Goal: Task Accomplishment & Management: Complete application form

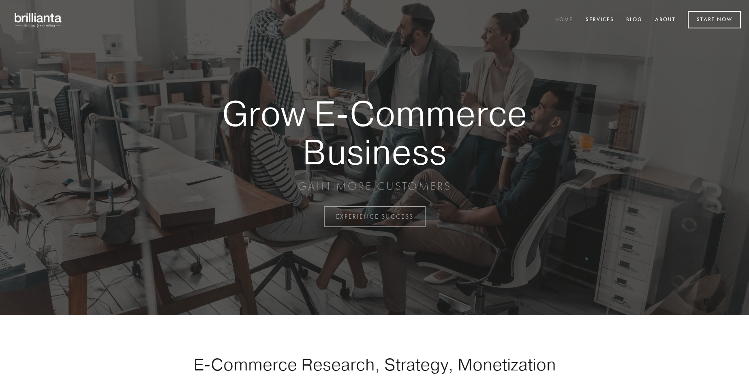
scroll to position [2126, 0]
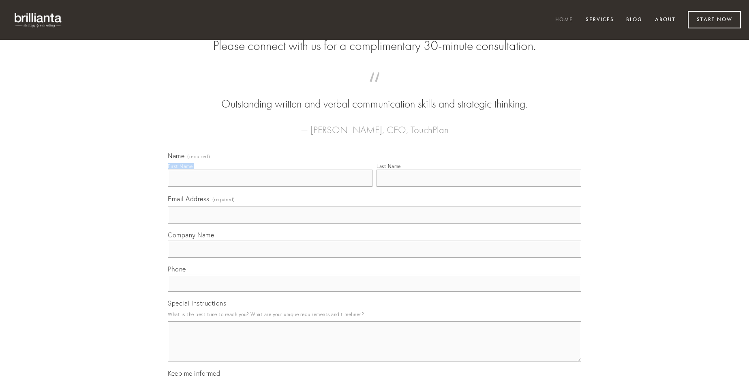
type input "[PERSON_NAME]"
click at [479, 187] on input "Last Name" at bounding box center [479, 178] width 205 height 17
type input "[PERSON_NAME]"
click at [375, 223] on input "Email Address (required)" at bounding box center [375, 214] width 414 height 17
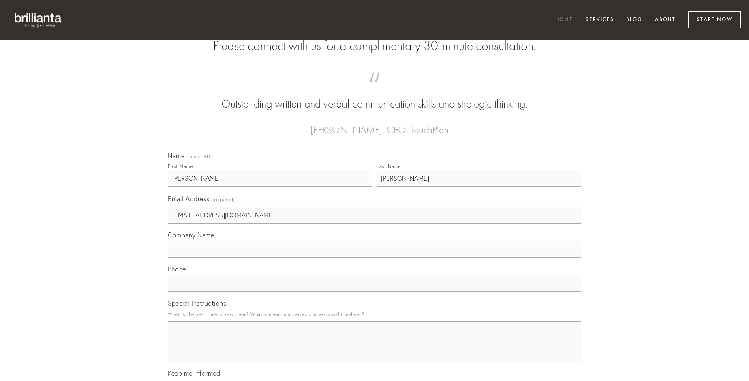
type input "[EMAIL_ADDRESS][DOMAIN_NAME]"
click at [375, 258] on input "Company Name" at bounding box center [375, 248] width 414 height 17
type input "incidunt"
click at [375, 292] on input "text" at bounding box center [375, 283] width 414 height 17
click at [375, 349] on textarea "Special Instructions" at bounding box center [375, 341] width 414 height 41
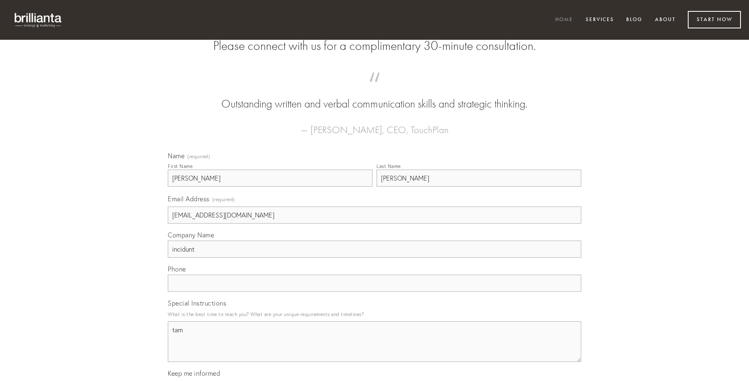
type textarea "tam"
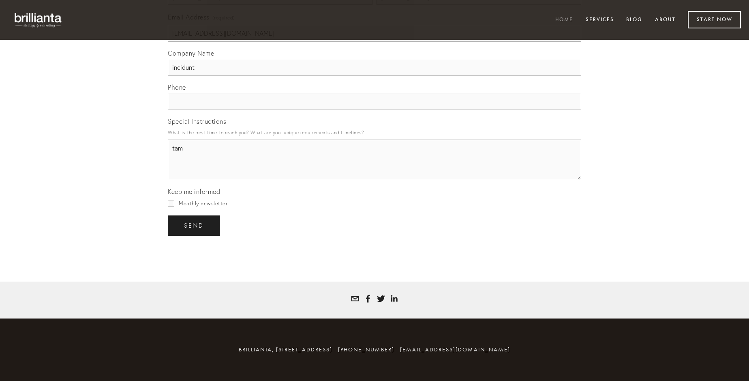
click at [195, 225] on span "send" at bounding box center [194, 225] width 20 height 7
